Goal: Task Accomplishment & Management: Use online tool/utility

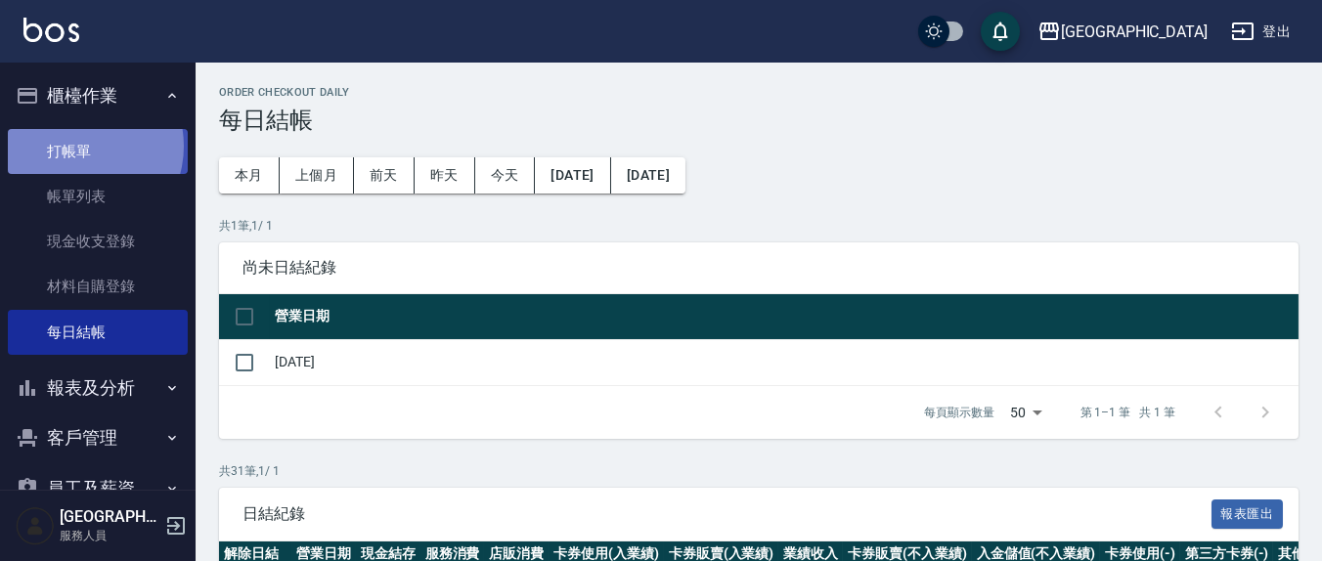
click at [80, 146] on link "打帳單" at bounding box center [98, 151] width 180 height 45
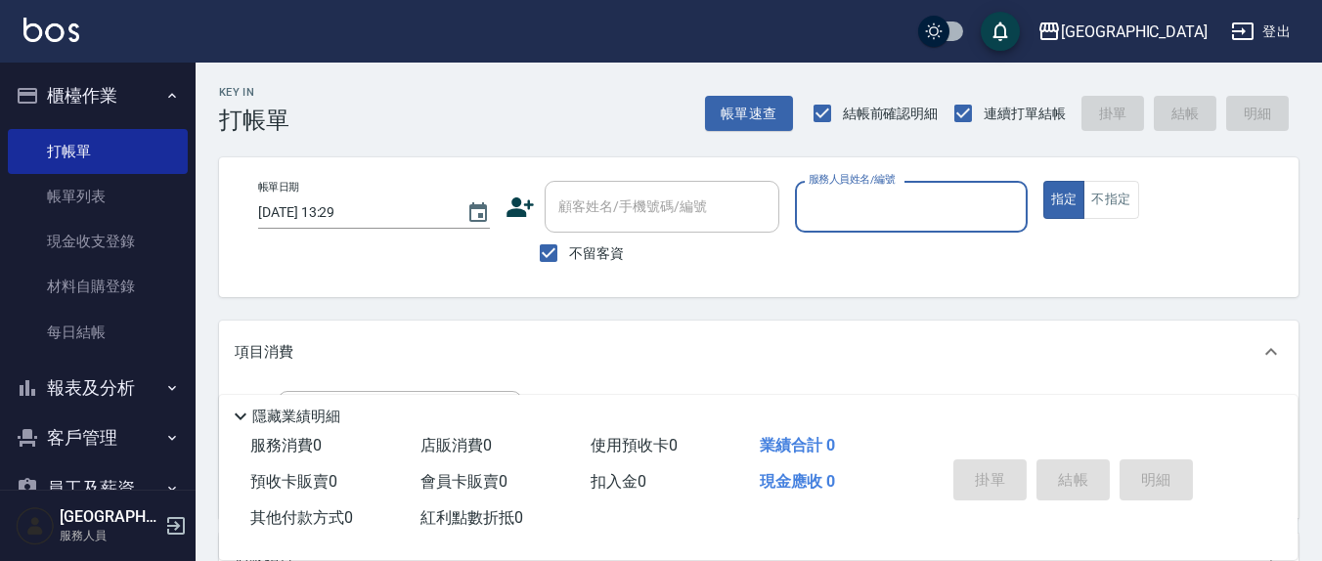
click at [860, 216] on input "服務人員姓名/編號" at bounding box center [911, 207] width 214 height 34
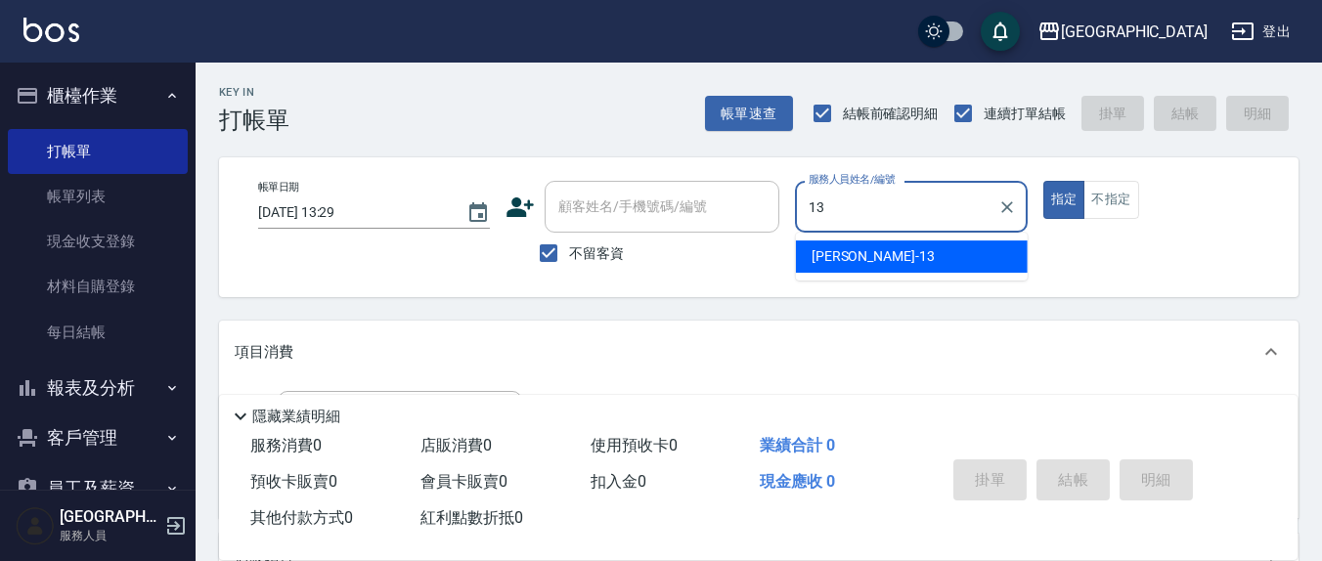
type input "13"
type button "true"
type input "[PERSON_NAME]-13"
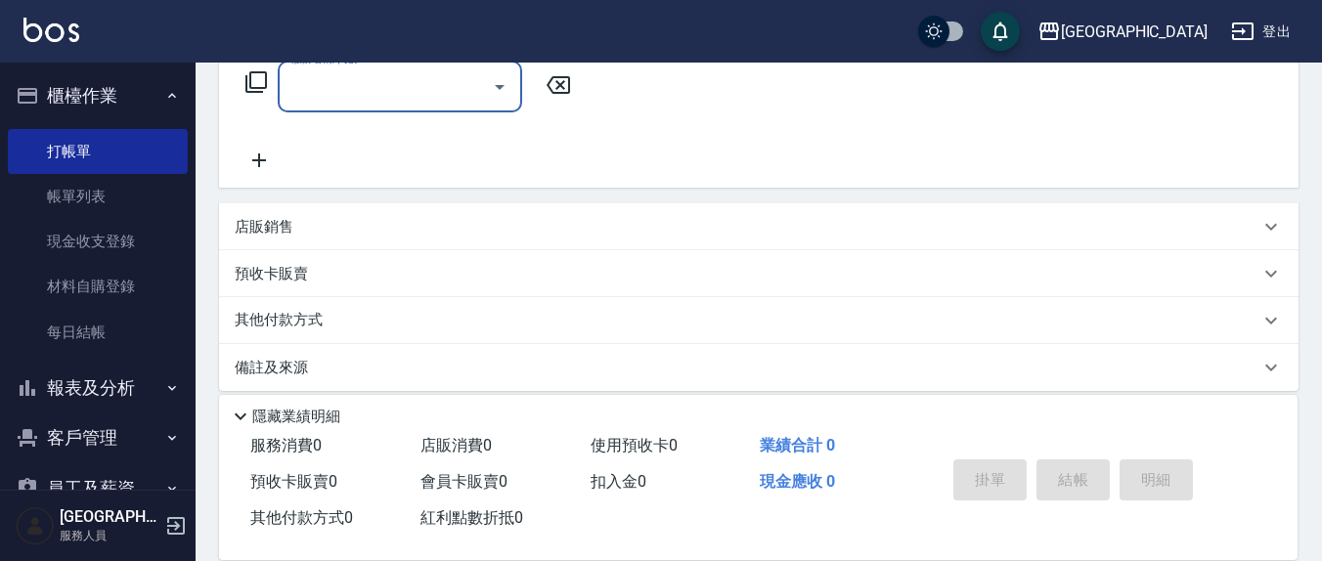
scroll to position [344, 0]
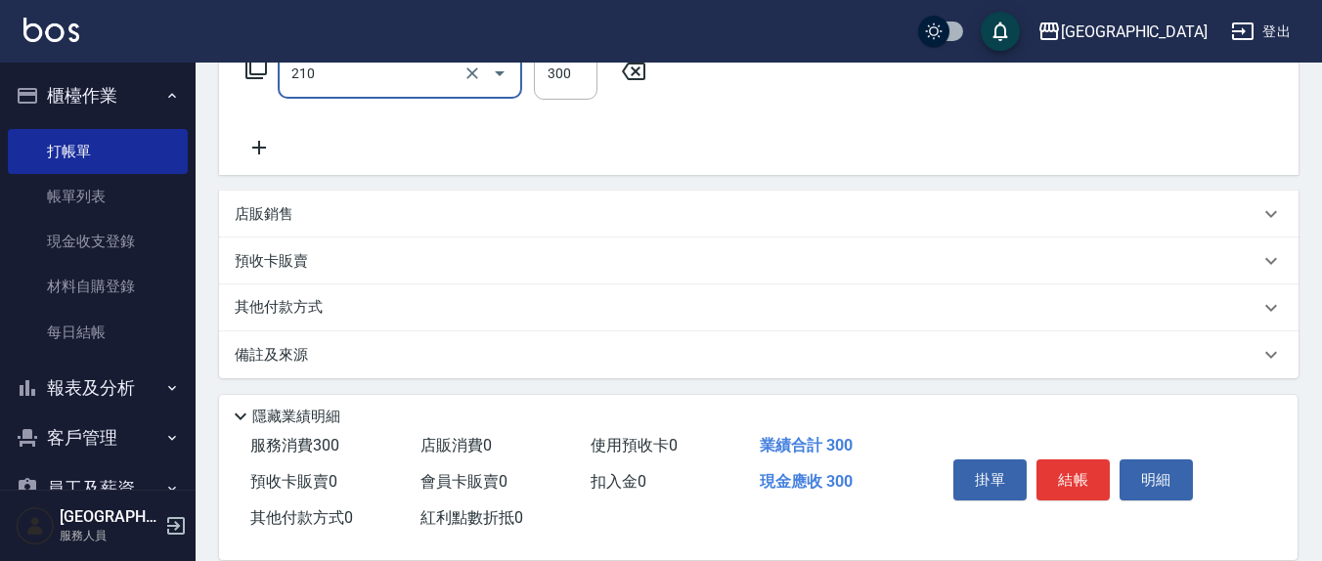
type input "[PERSON_NAME]洗髮精(210)"
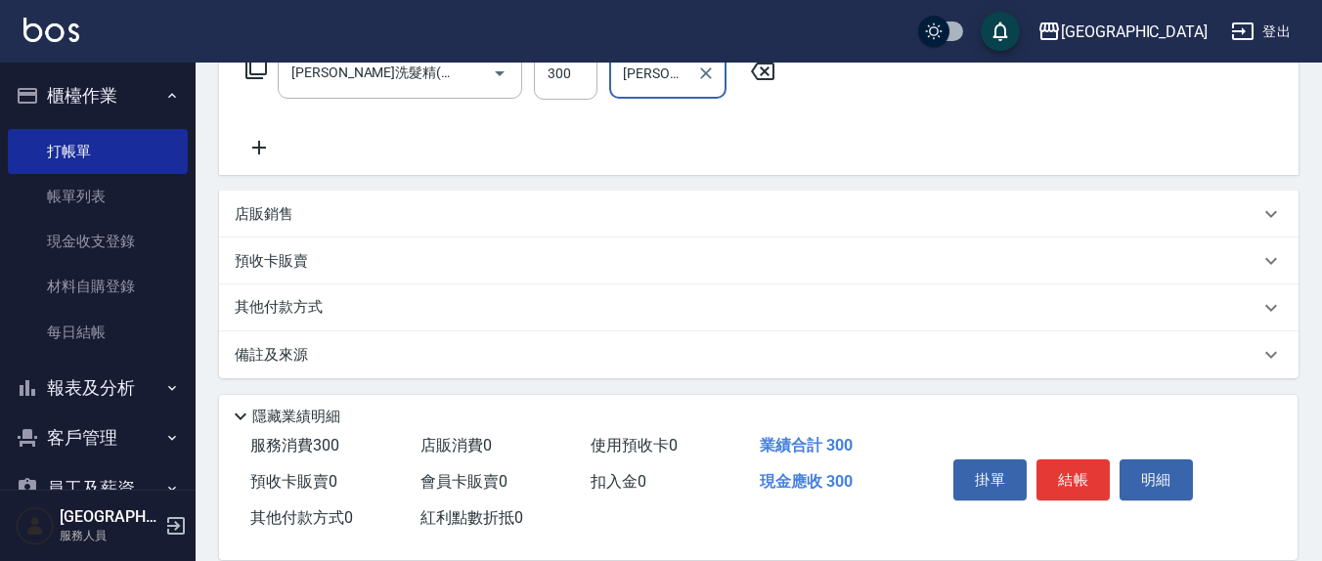
type input "[PERSON_NAME]-8"
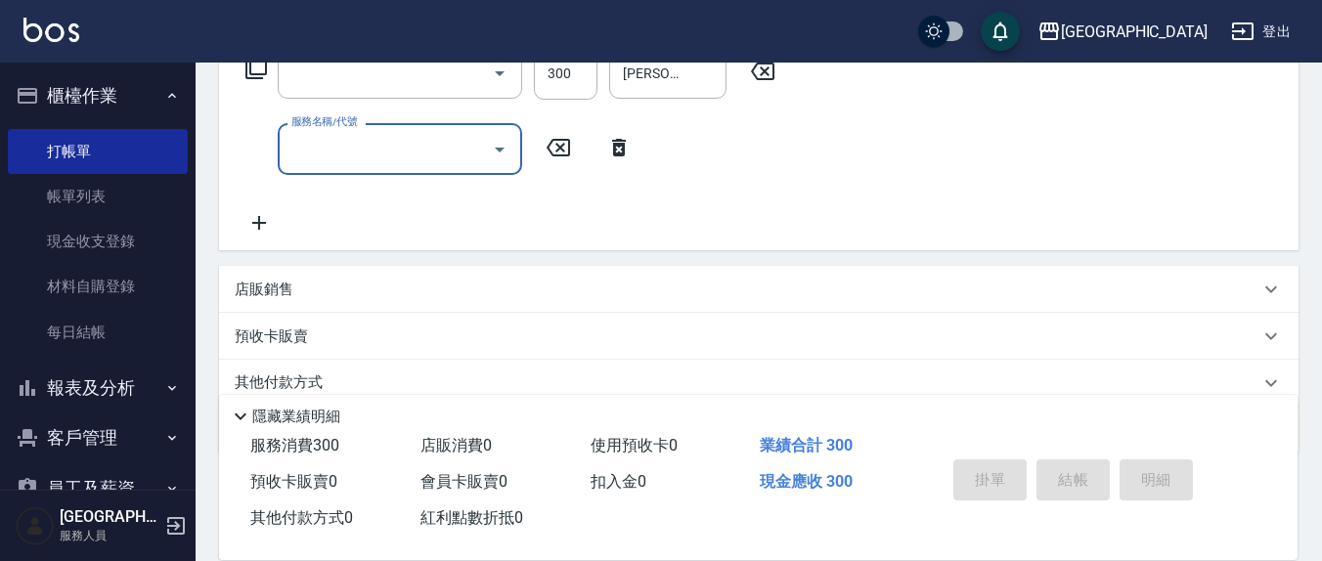
scroll to position [0, 0]
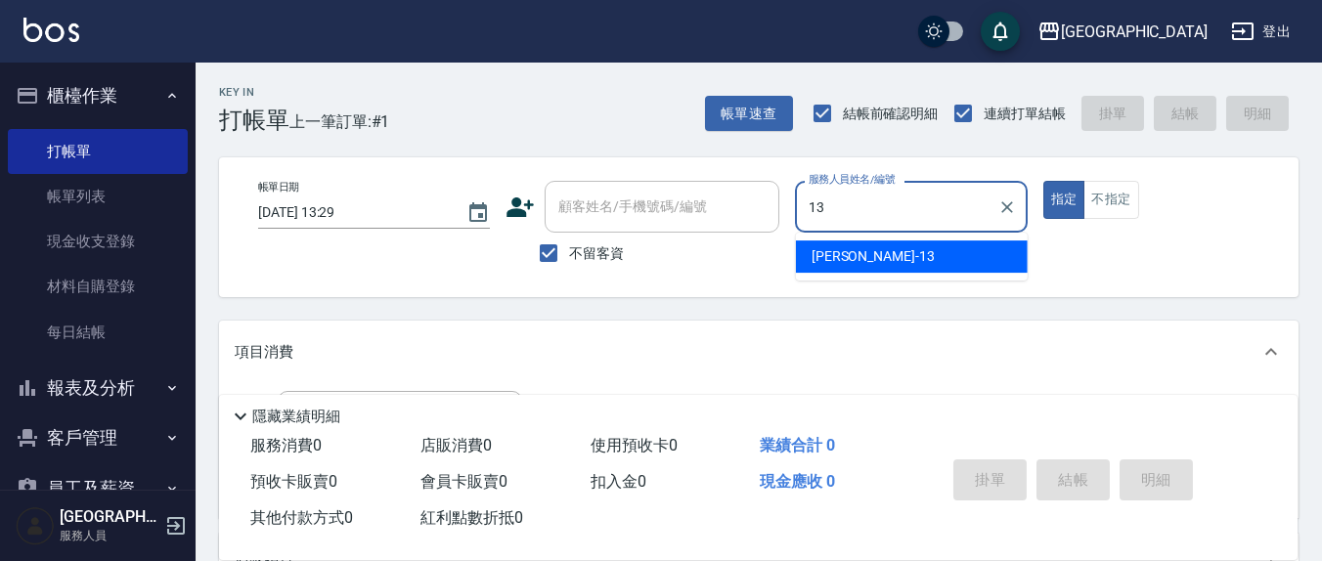
type input "[PERSON_NAME]-13"
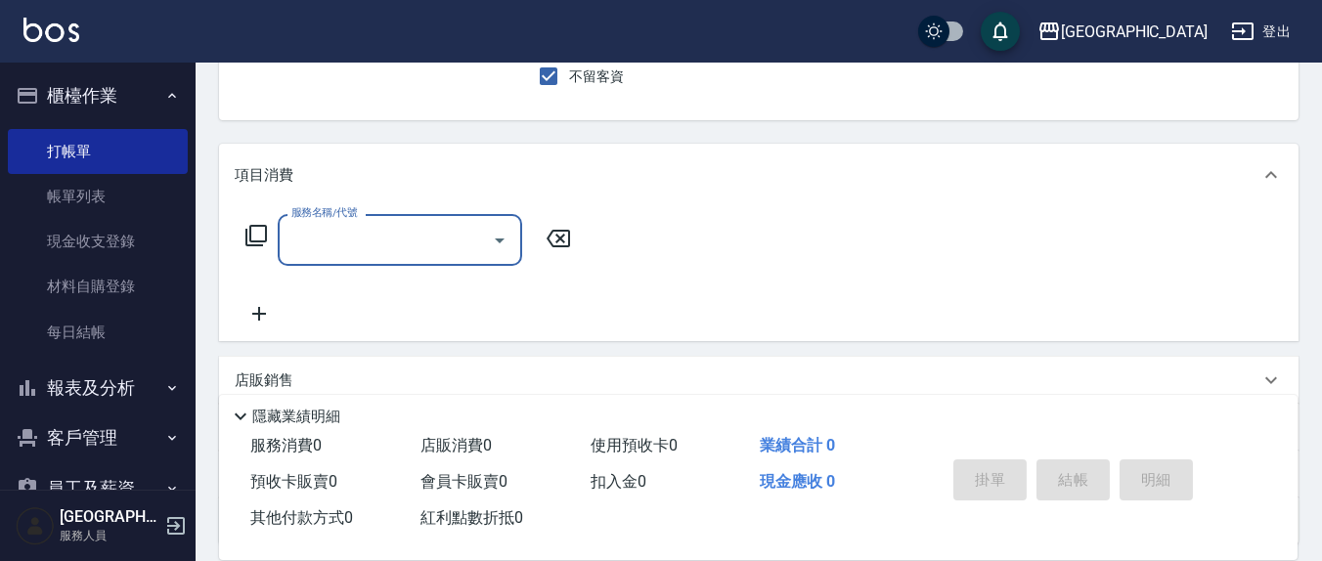
scroll to position [203, 0]
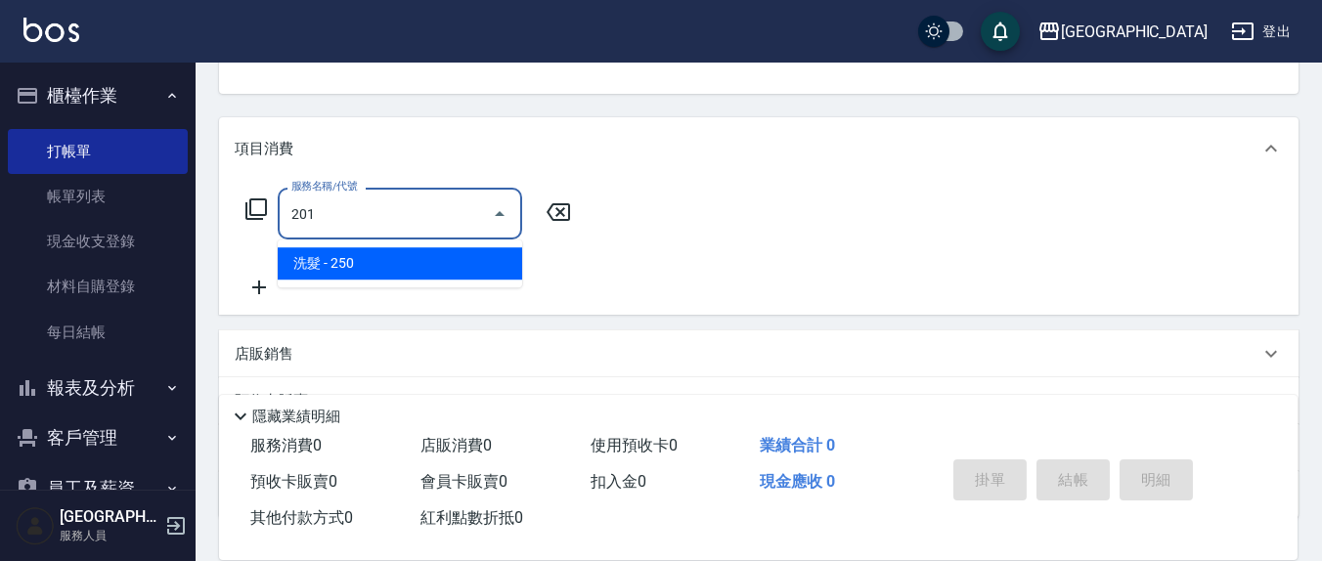
type input "洗髮(201)"
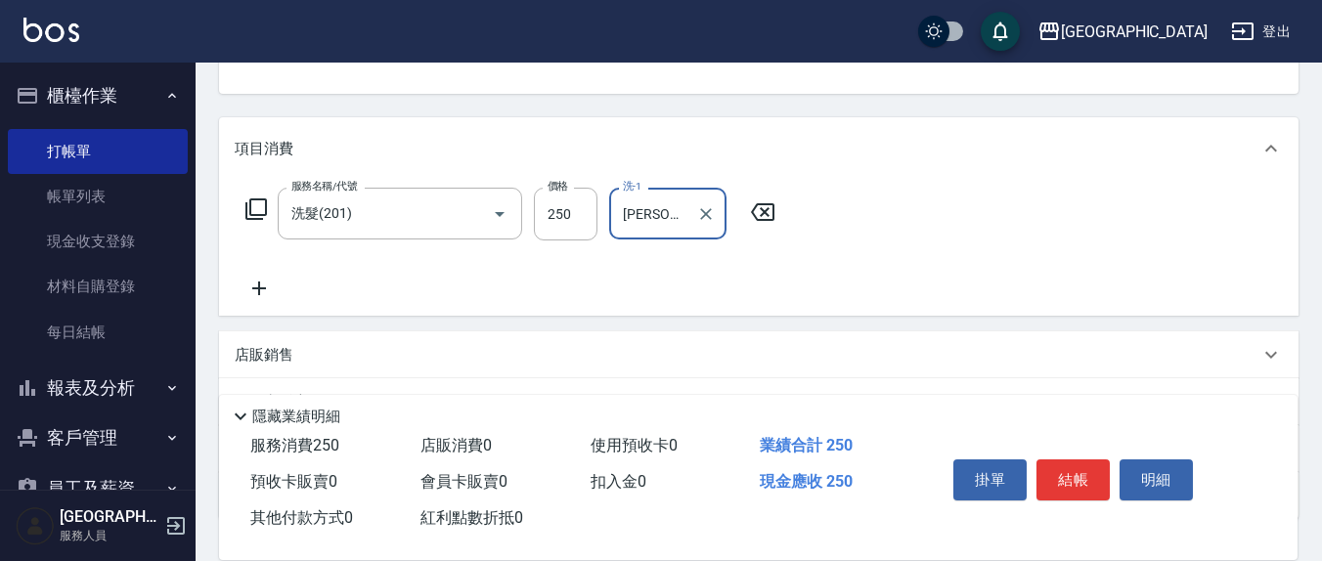
type input "[PERSON_NAME]-13"
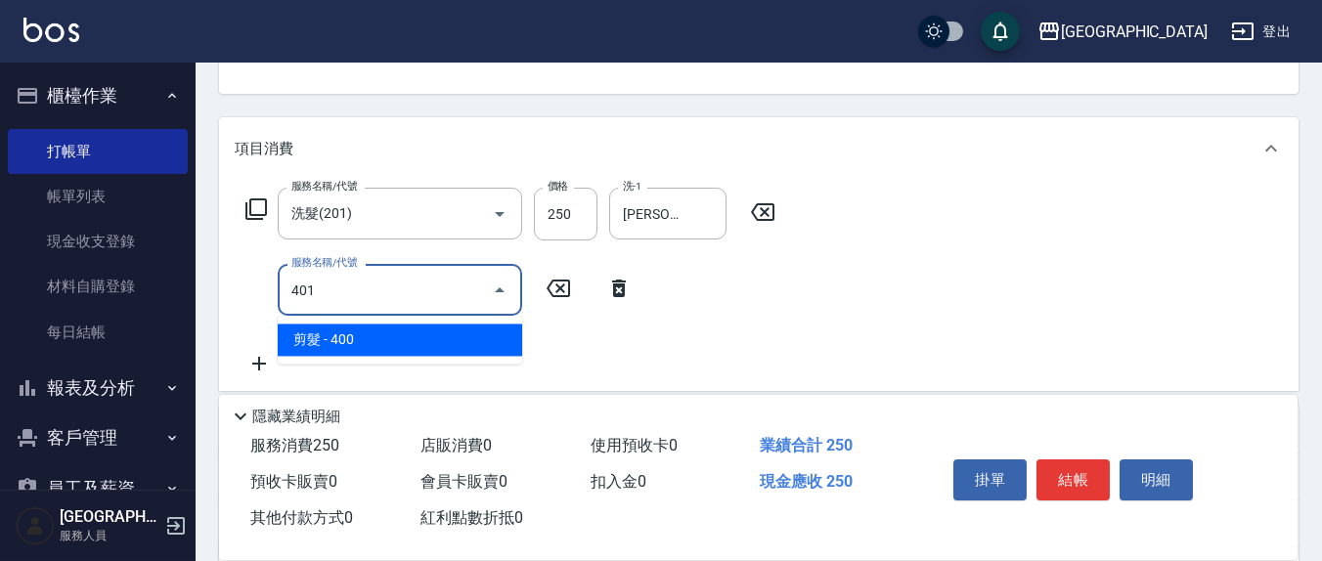
type input "剪髮(401)"
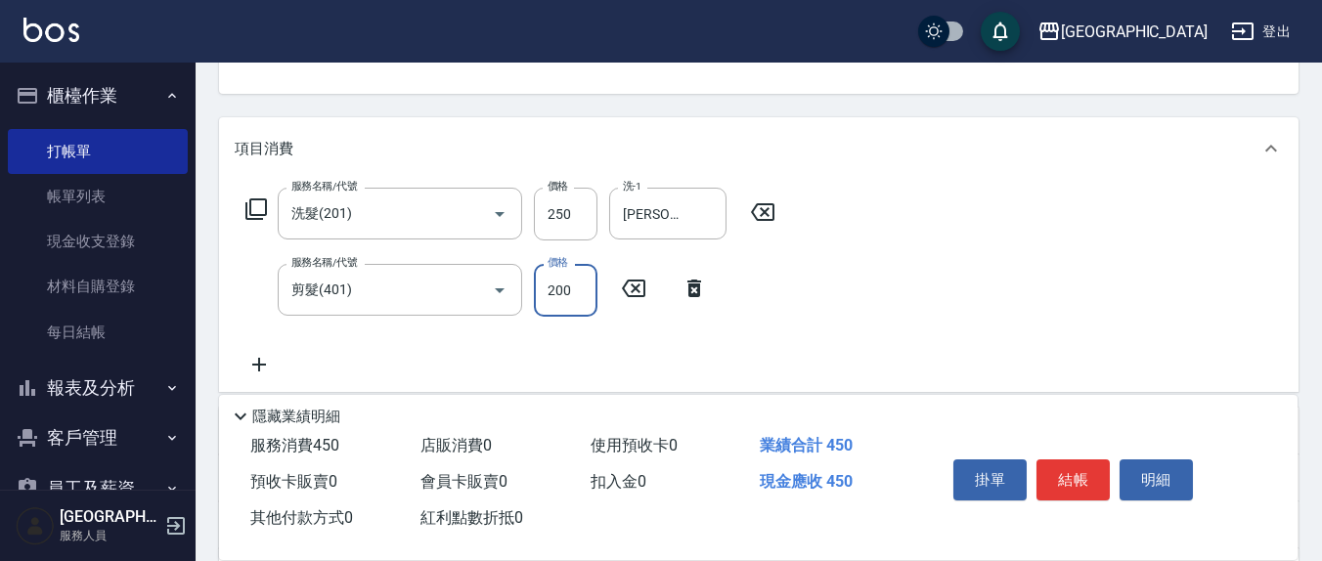
type input "200"
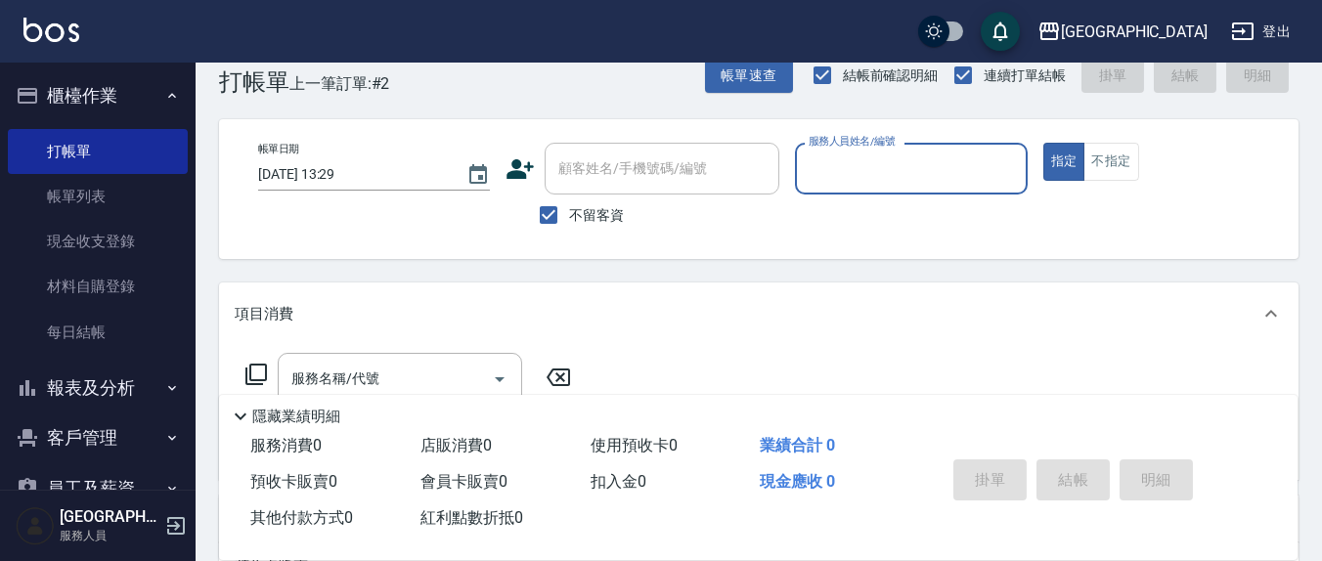
scroll to position [0, 0]
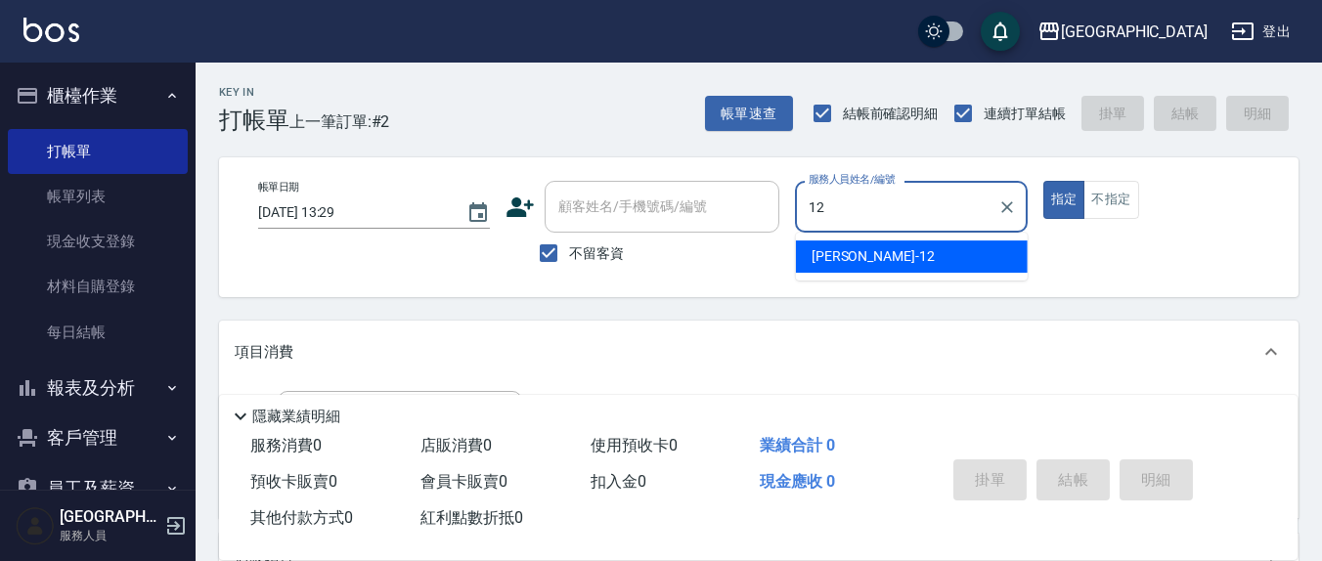
type input "[PERSON_NAME]-12"
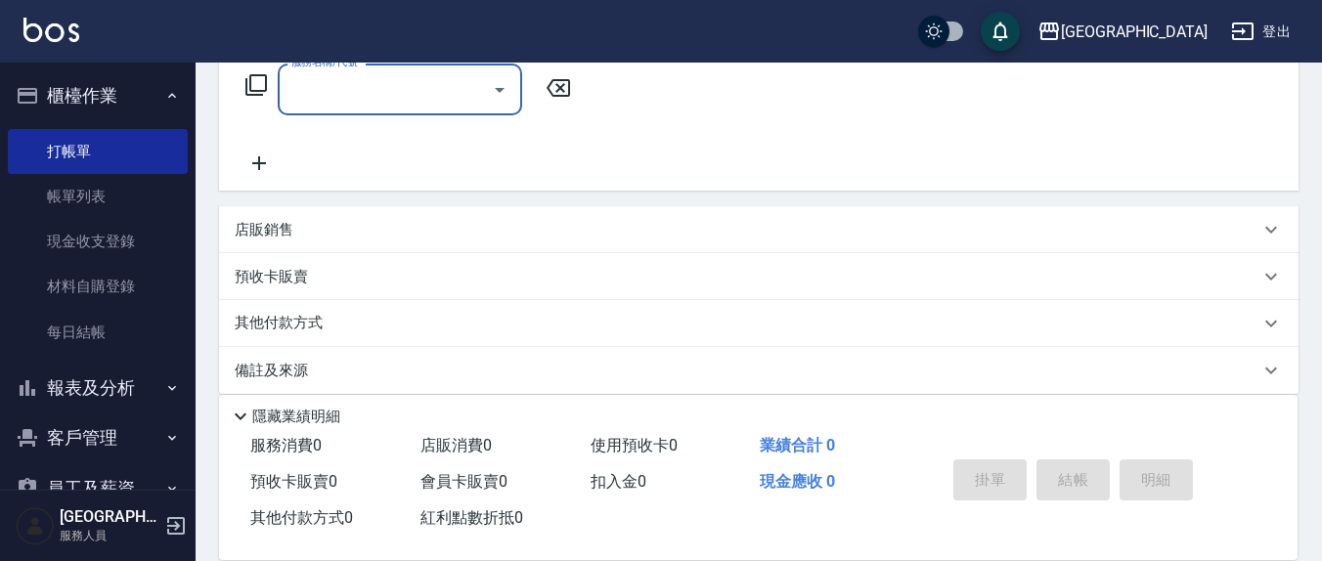
scroll to position [344, 0]
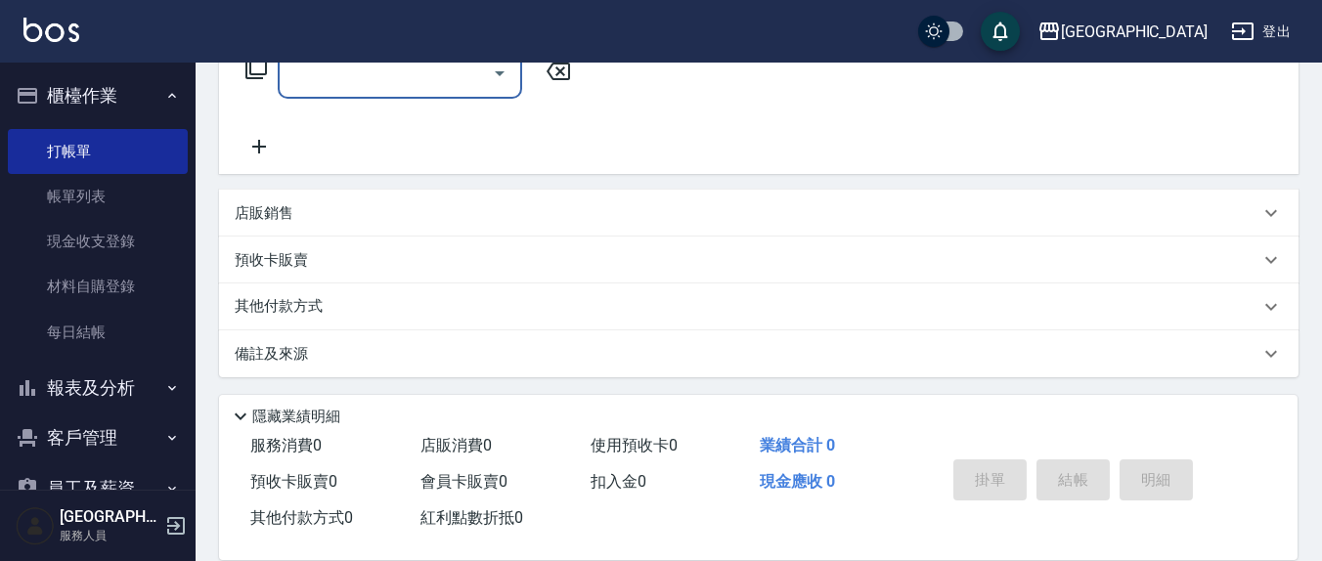
click at [360, 68] on input "服務名稱/代號" at bounding box center [385, 73] width 198 height 34
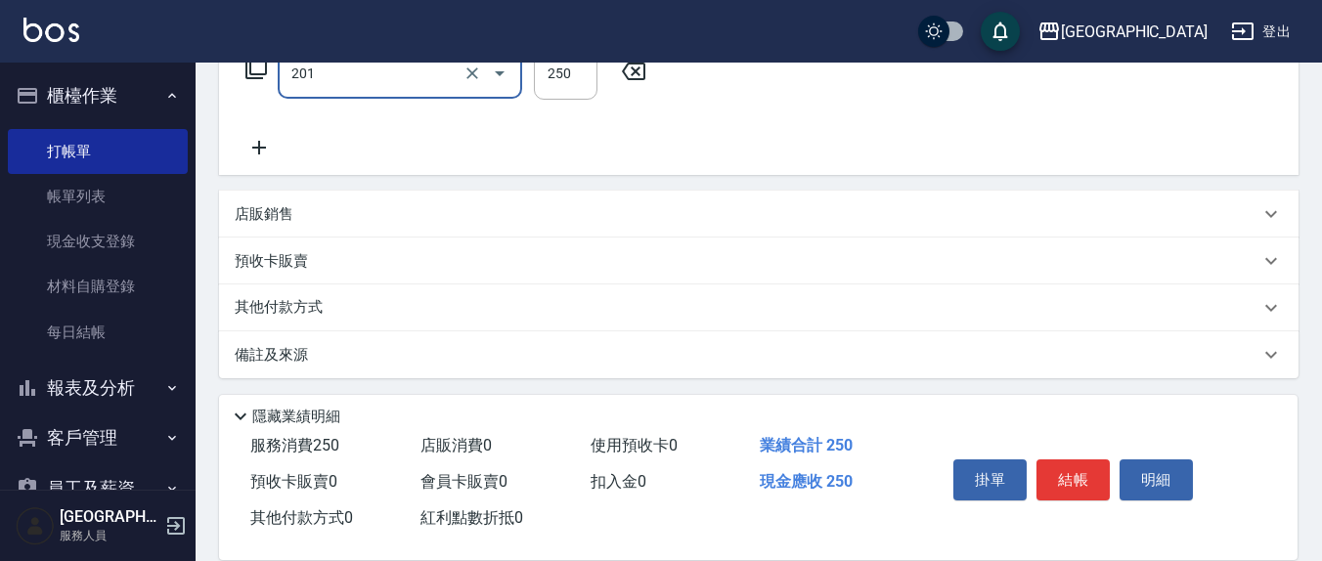
type input "洗髮(201)"
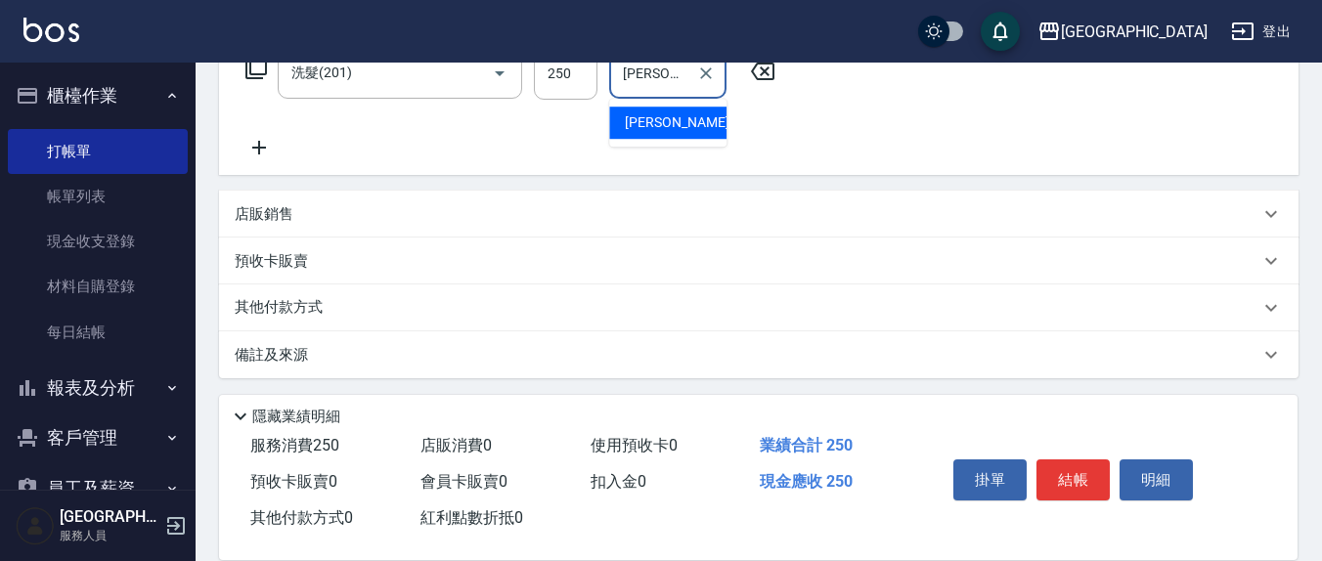
type input "[PERSON_NAME]-3"
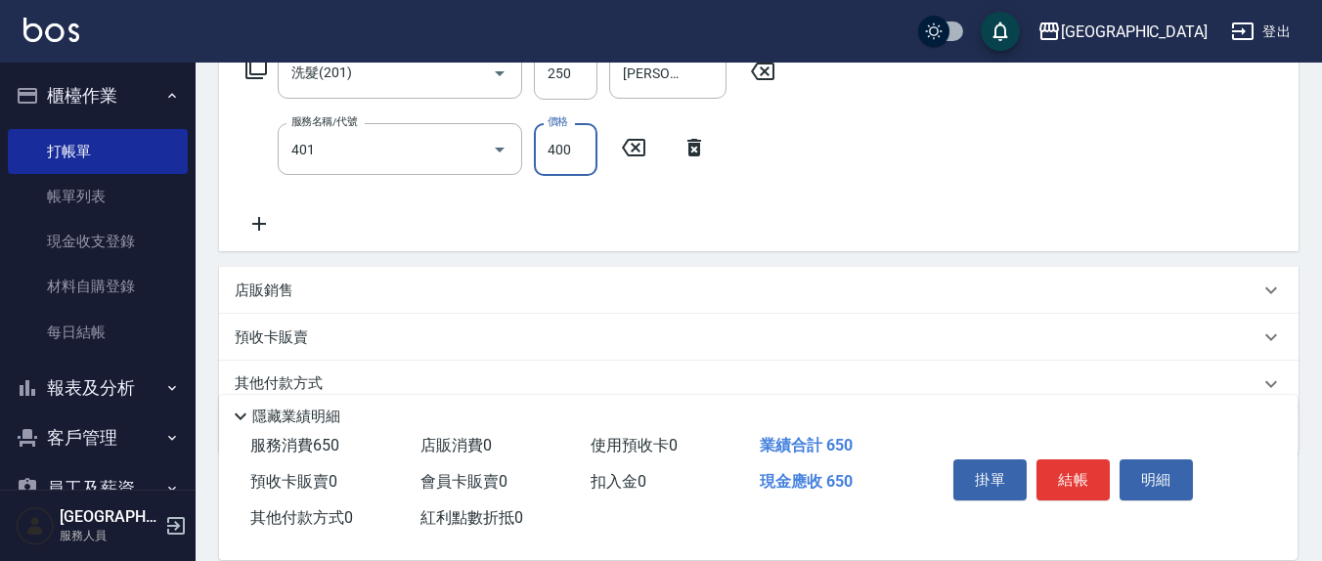
type input "剪髮(401)"
type input "450"
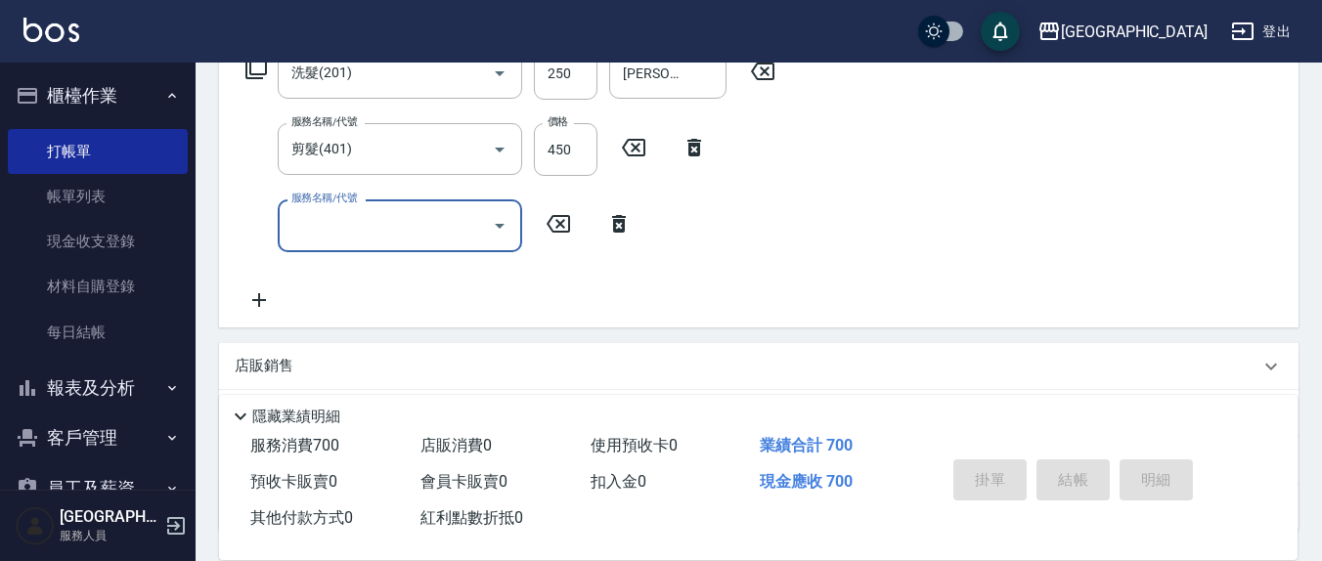
type input "[DATE] 13:30"
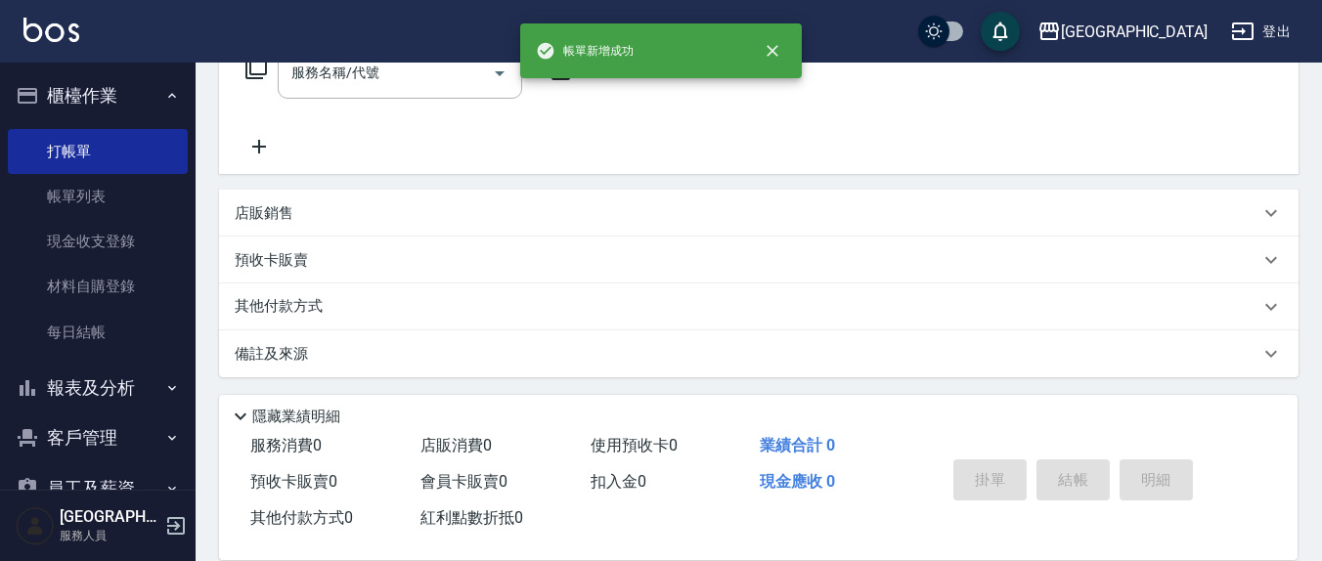
scroll to position [0, 0]
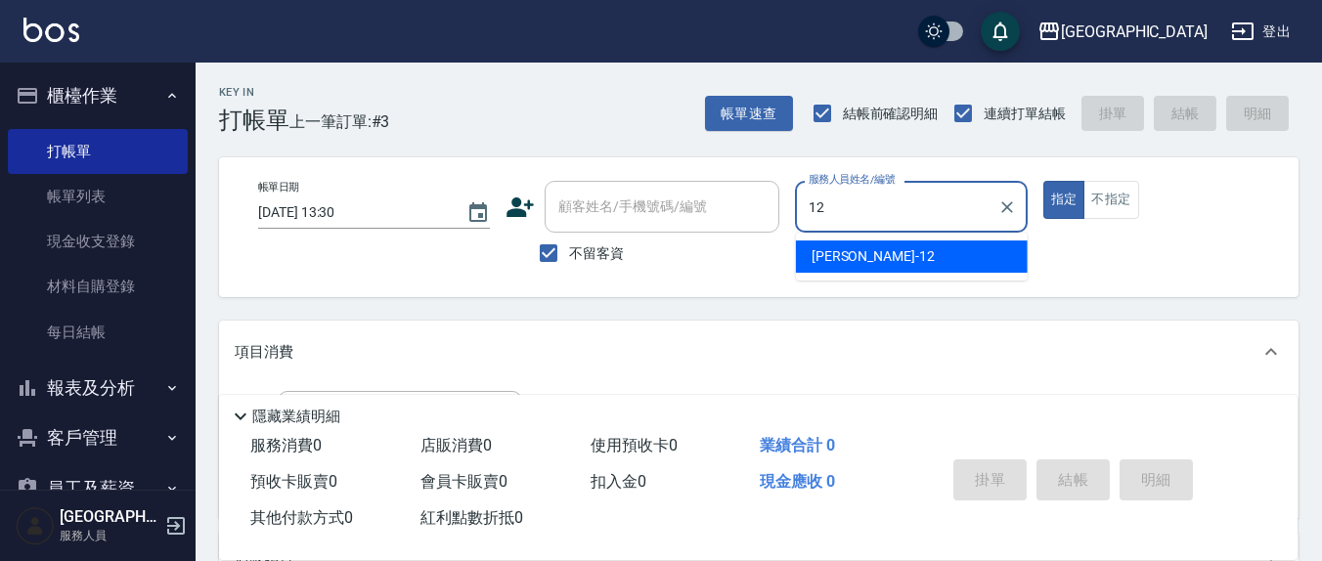
type input "[PERSON_NAME]-12"
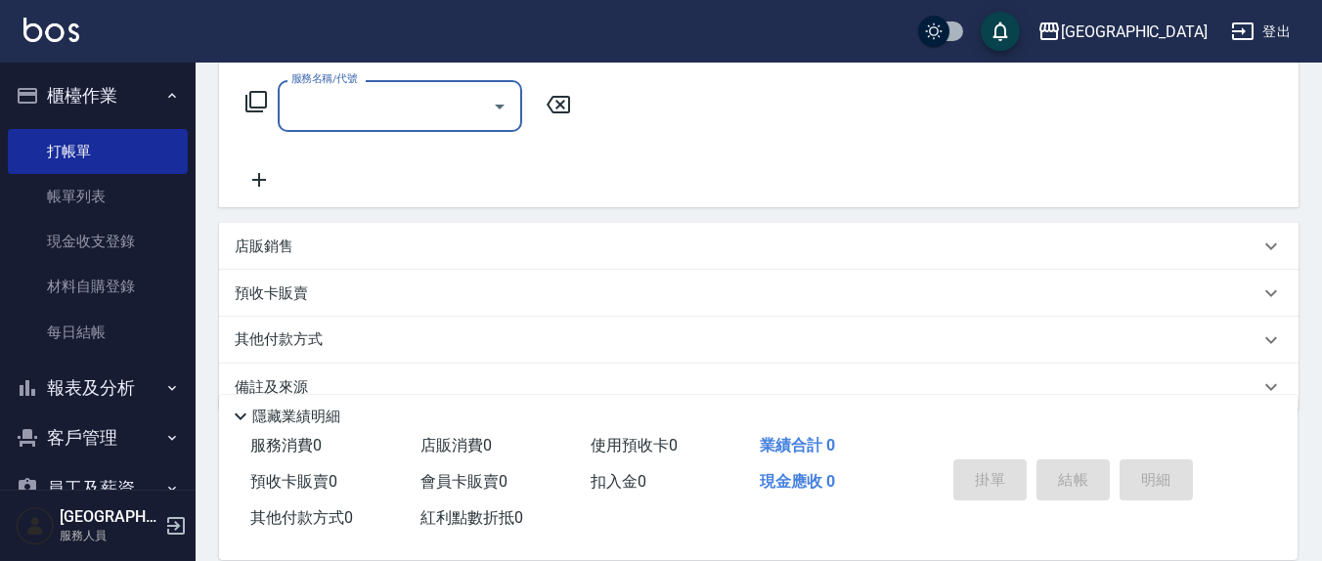
scroll to position [344, 0]
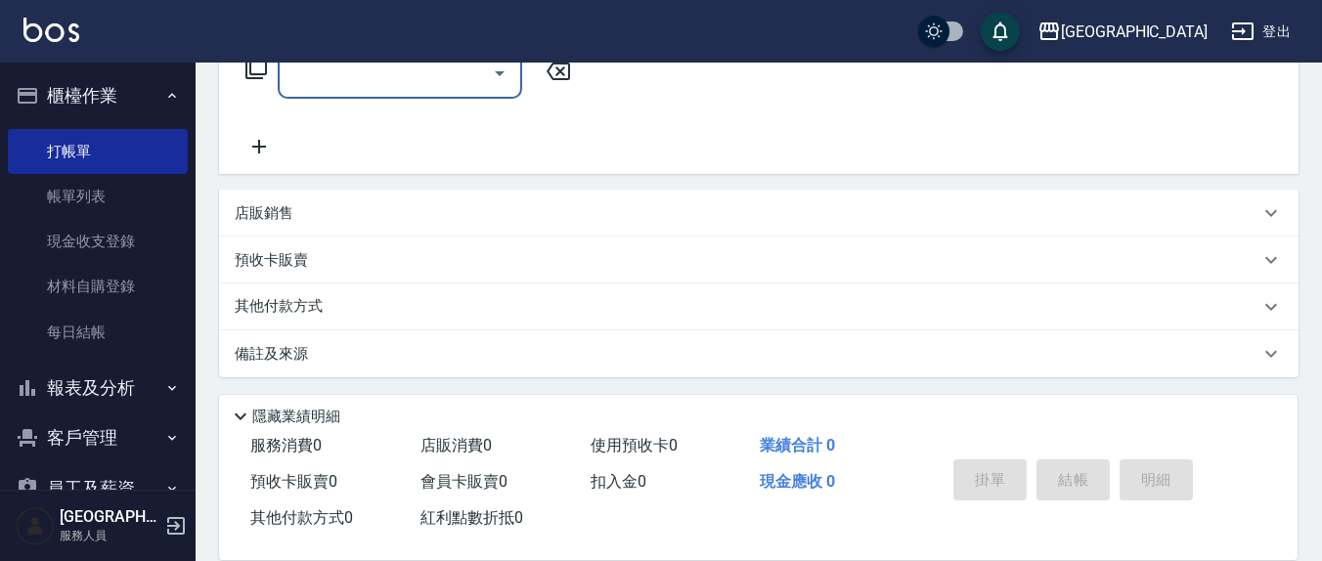
click at [341, 86] on input "服務名稱/代號" at bounding box center [385, 73] width 198 height 34
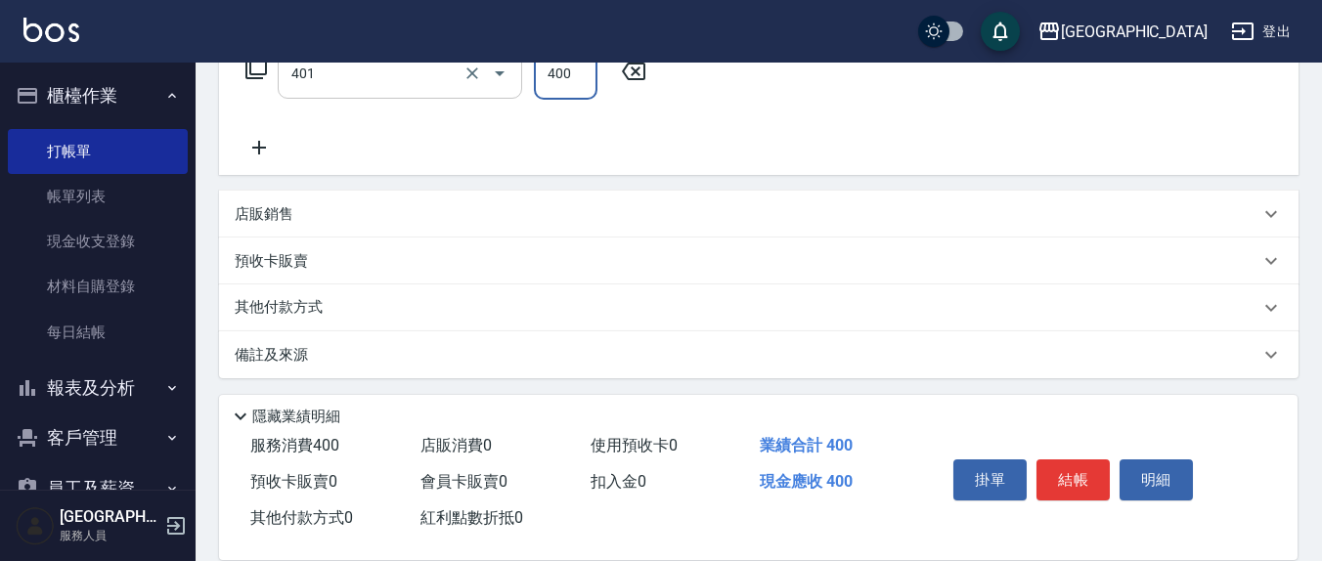
type input "剪髮(401)"
type input "300"
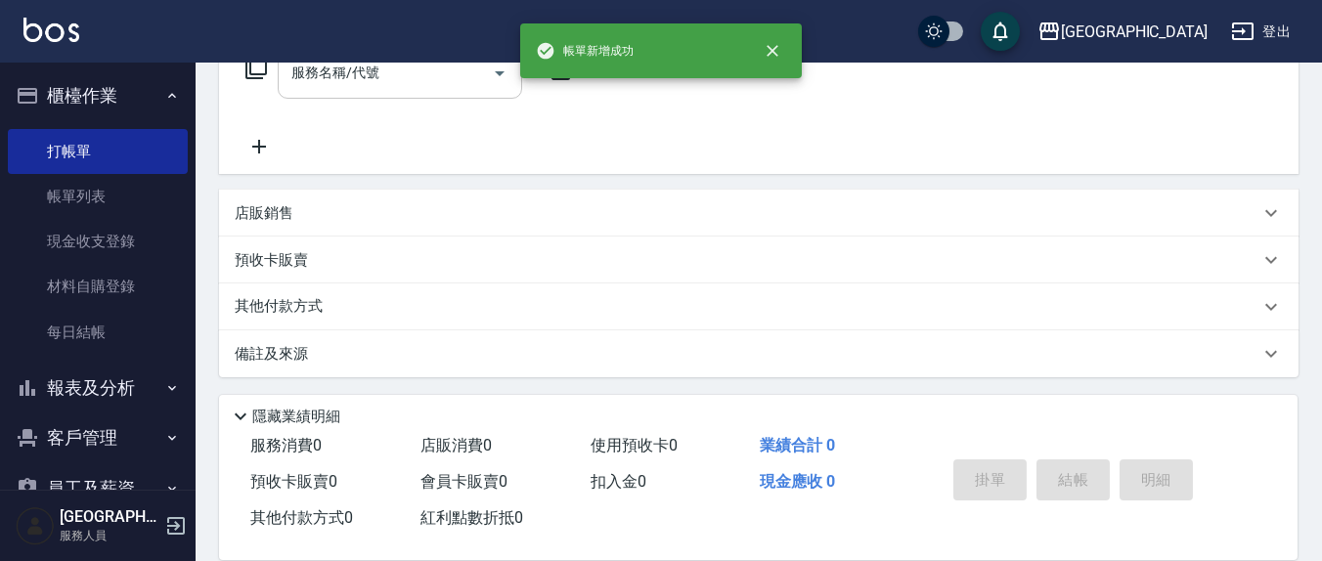
scroll to position [0, 0]
